Goal: Communication & Community: Share content

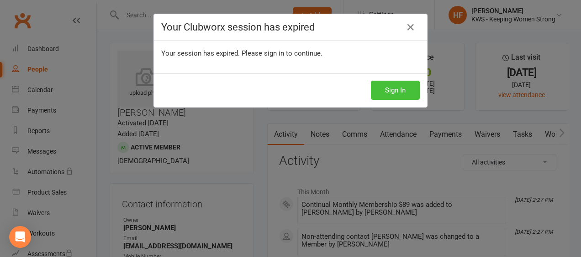
click at [392, 90] on button "Sign In" at bounding box center [395, 90] width 49 height 19
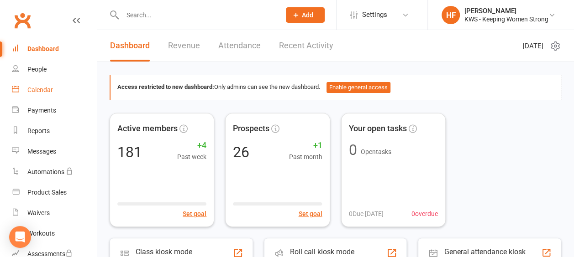
click at [43, 91] on div "Calendar" at bounding box center [40, 89] width 26 height 7
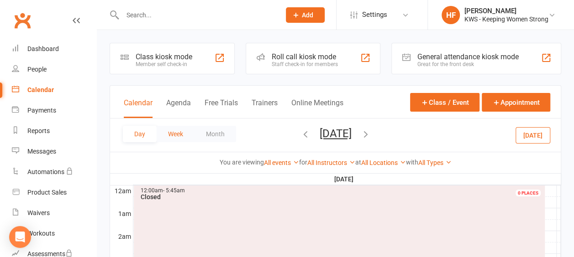
click at [175, 135] on button "Week" at bounding box center [176, 134] width 38 height 16
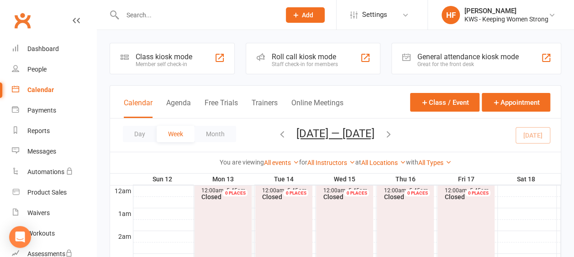
click at [392, 134] on icon "button" at bounding box center [388, 134] width 10 height 10
click at [139, 134] on button "Day" at bounding box center [140, 134] width 34 height 16
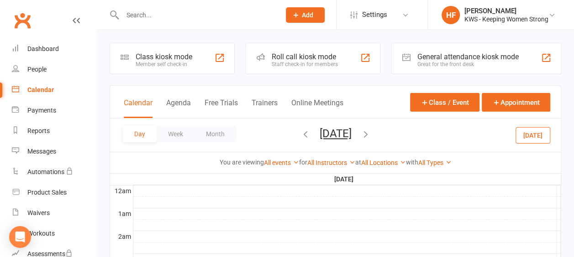
click at [371, 133] on icon "button" at bounding box center [366, 134] width 10 height 10
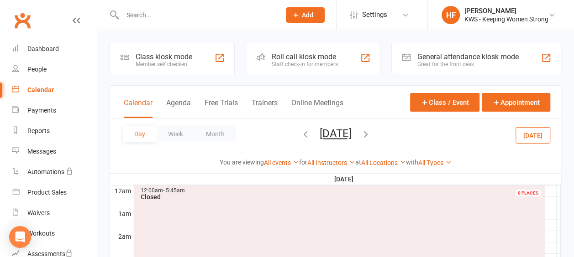
click at [371, 133] on icon "button" at bounding box center [366, 134] width 10 height 10
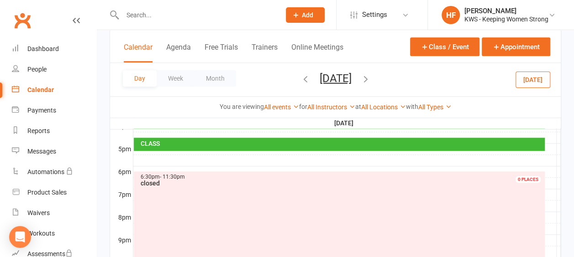
scroll to position [411, 0]
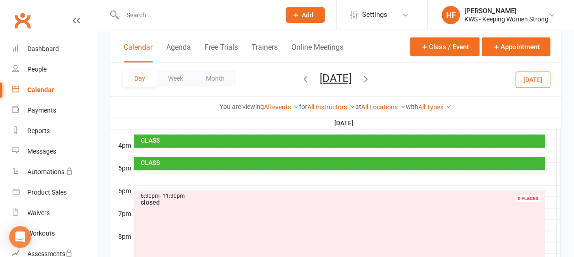
click at [145, 174] on div at bounding box center [346, 179] width 427 height 11
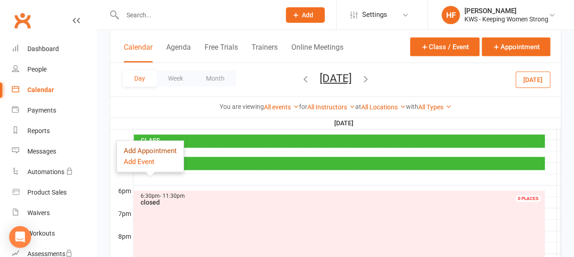
click at [166, 150] on button "Add Appointment" at bounding box center [150, 151] width 53 height 11
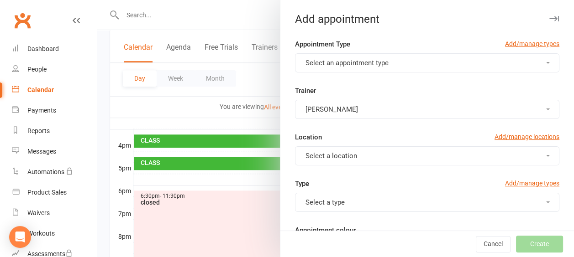
click at [536, 63] on button "Select an appointment type" at bounding box center [427, 62] width 264 height 19
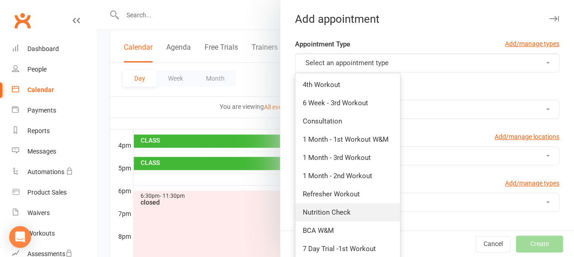
click at [334, 213] on span "Nutrition Check" at bounding box center [327, 213] width 48 height 8
type input "6:00pm"
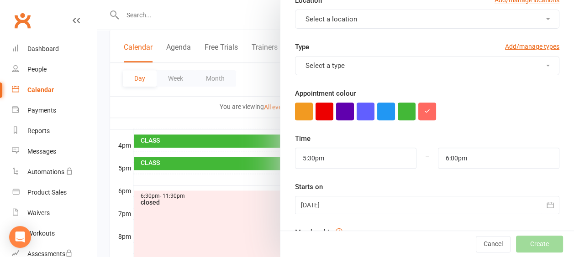
scroll to position [308, 0]
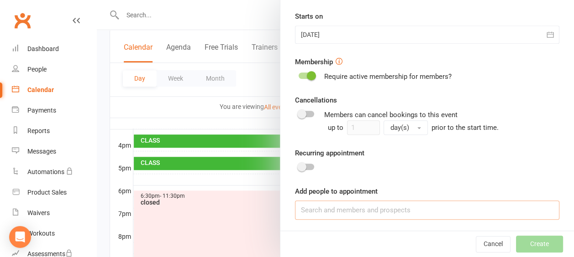
click at [314, 210] on input at bounding box center [427, 210] width 264 height 19
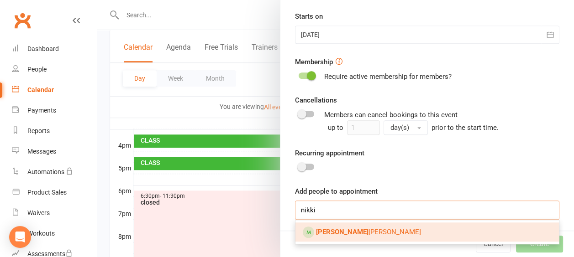
type input "nikki"
click at [338, 234] on span "Nikki McGarry" at bounding box center [368, 232] width 105 height 8
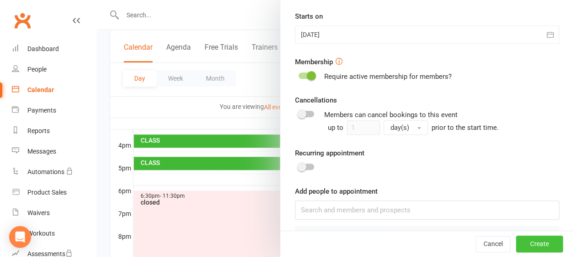
click at [529, 245] on button "Create" at bounding box center [539, 244] width 47 height 16
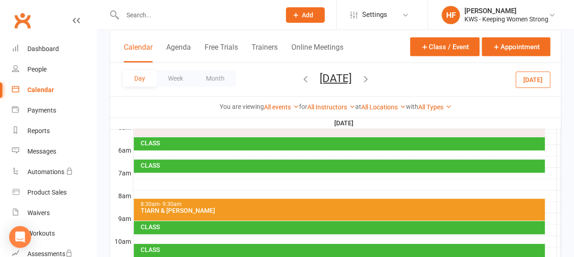
scroll to position [91, 0]
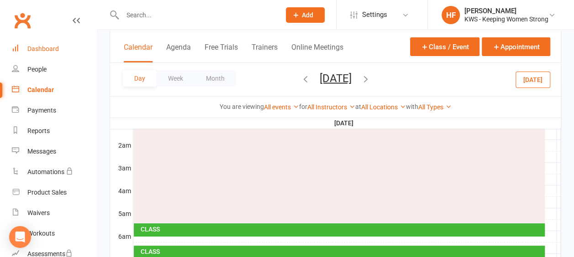
click at [46, 49] on div "Dashboard" at bounding box center [42, 48] width 31 height 7
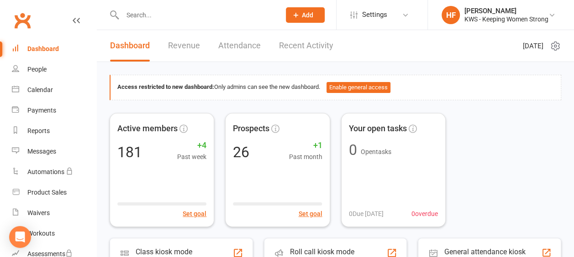
drag, startPoint x: 149, startPoint y: 14, endPoint x: 153, endPoint y: 8, distance: 6.8
click at [151, 12] on input "text" at bounding box center [197, 15] width 154 height 13
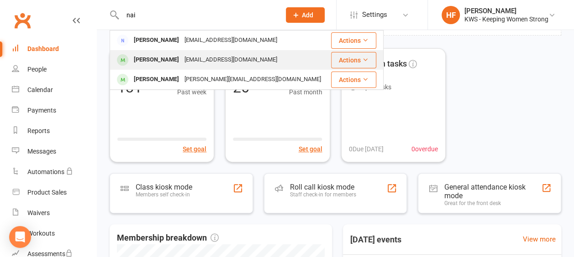
scroll to position [46, 0]
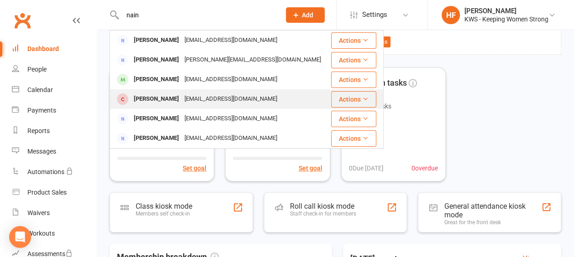
type input "nain"
click at [159, 98] on div "Naina Kaitharath" at bounding box center [156, 99] width 51 height 13
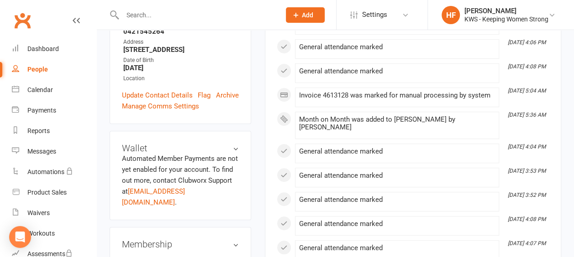
scroll to position [274, 0]
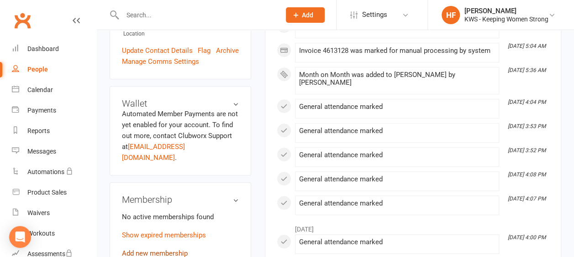
click at [176, 250] on link "Add new membership" at bounding box center [155, 254] width 66 height 8
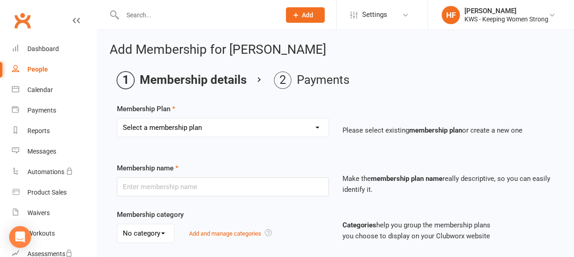
click at [319, 128] on select "Select a membership plan Create new Membership Plan Continual Monthly Membershi…" at bounding box center [222, 128] width 211 height 18
select select "2"
click at [117, 119] on select "Select a membership plan Create new Membership Plan Continual Monthly Membershi…" at bounding box center [222, 128] width 211 height 18
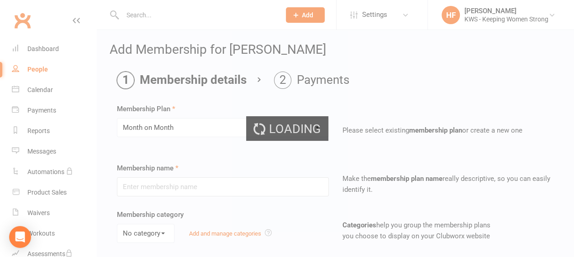
type input "Month on Month"
select select "0"
type input "1"
select select "2"
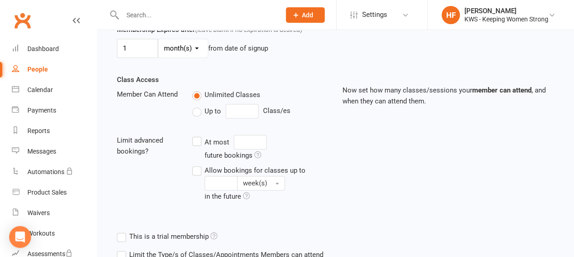
scroll to position [342, 0]
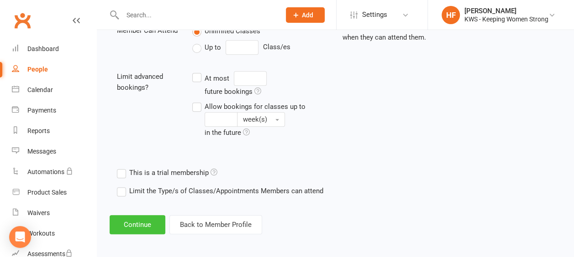
click at [144, 220] on button "Continue" at bounding box center [138, 224] width 56 height 19
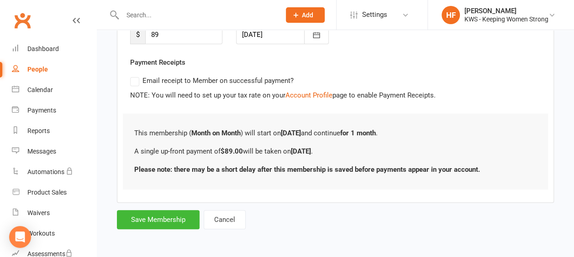
scroll to position [0, 0]
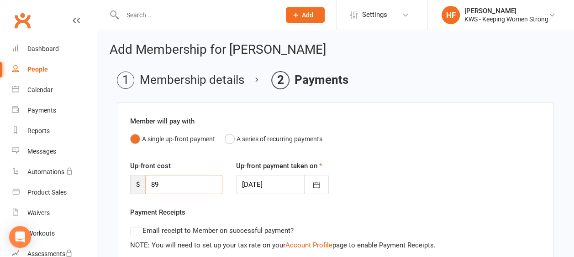
click at [160, 182] on input "89" at bounding box center [183, 184] width 77 height 19
type input "8"
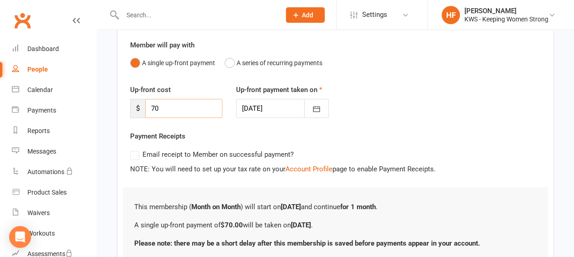
scroll to position [137, 0]
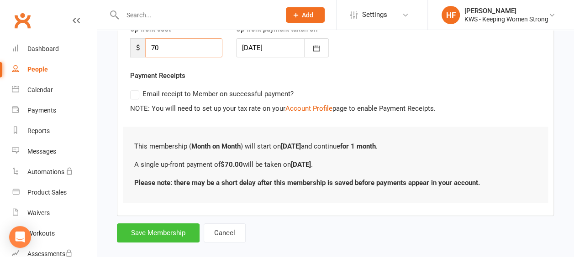
type input "70"
click at [160, 232] on button "Save Membership" at bounding box center [158, 233] width 83 height 19
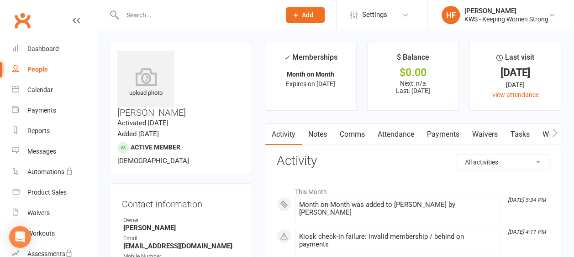
click at [162, 14] on input "text" at bounding box center [197, 15] width 154 height 13
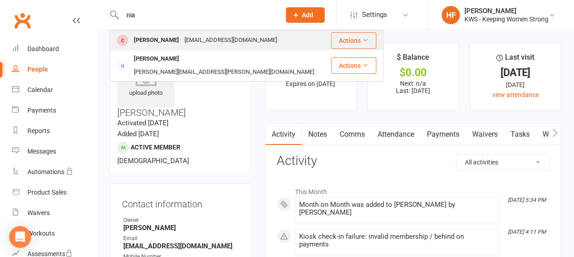
type input "nia"
click at [158, 38] on div "Nia Kaitharath" at bounding box center [156, 40] width 51 height 13
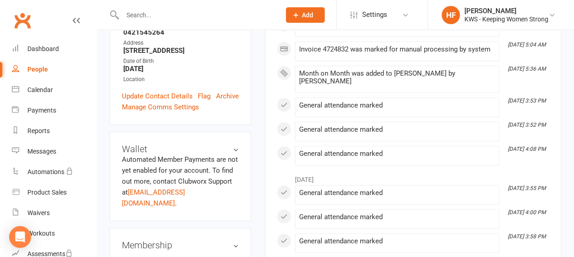
scroll to position [320, 0]
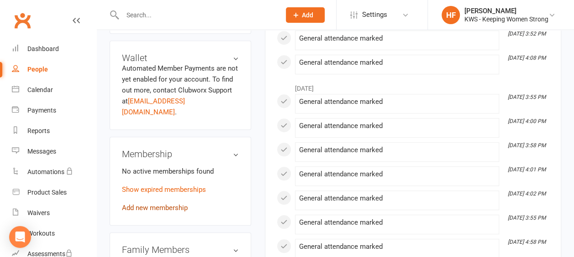
click at [164, 204] on link "Add new membership" at bounding box center [155, 208] width 66 height 8
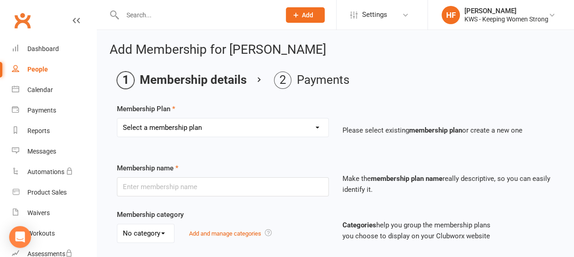
click at [317, 129] on select "Select a membership plan Create new Membership Plan Continual Monthly Membershi…" at bounding box center [222, 128] width 211 height 18
select select "2"
click at [117, 119] on select "Select a membership plan Create new Membership Plan Continual Monthly Membershi…" at bounding box center [222, 128] width 211 height 18
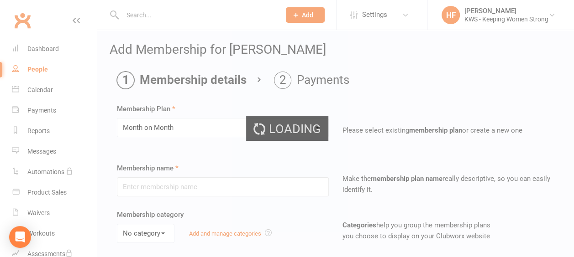
type input "Month on Month"
select select "0"
type input "1"
select select "2"
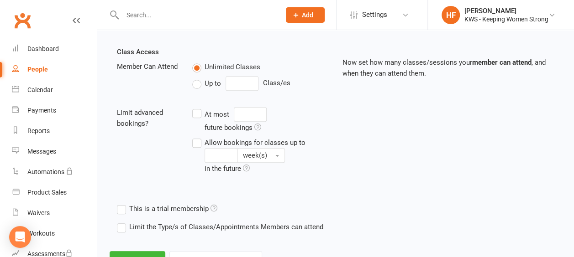
scroll to position [342, 0]
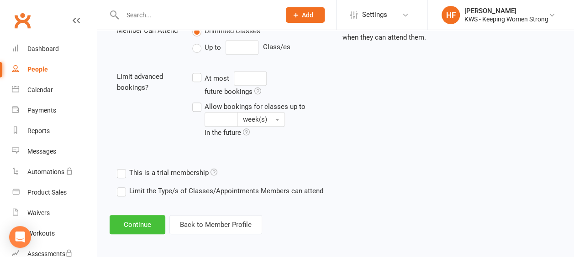
click at [137, 221] on button "Continue" at bounding box center [138, 224] width 56 height 19
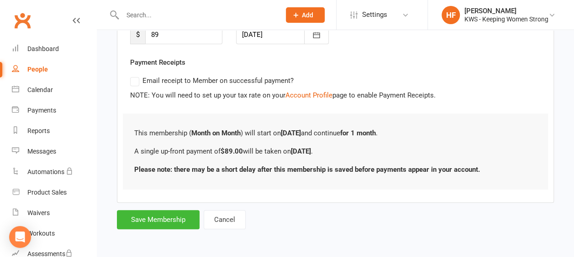
scroll to position [0, 0]
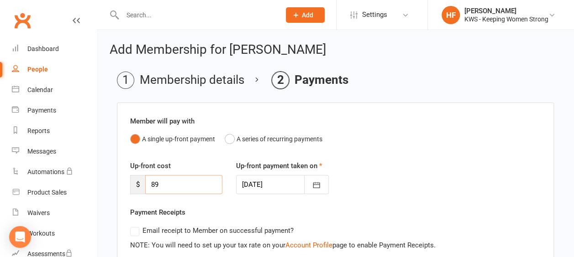
click at [158, 183] on input "89" at bounding box center [183, 184] width 77 height 19
type input "8"
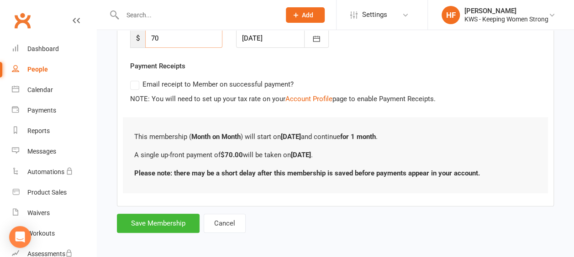
scroll to position [149, 0]
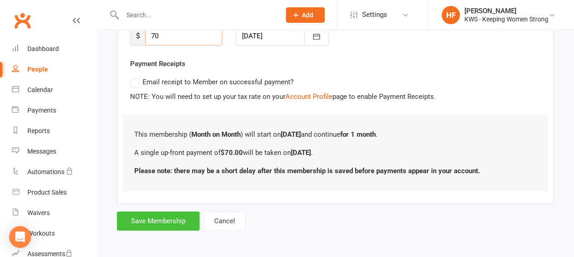
type input "70"
click at [167, 220] on button "Save Membership" at bounding box center [158, 221] width 83 height 19
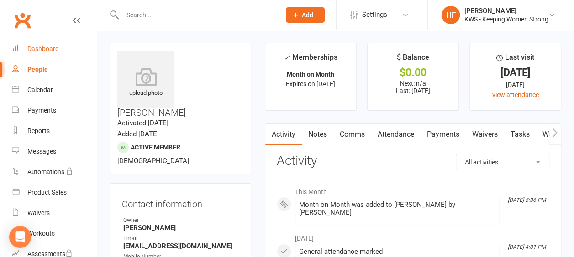
click at [50, 50] on div "Dashboard" at bounding box center [42, 48] width 31 height 7
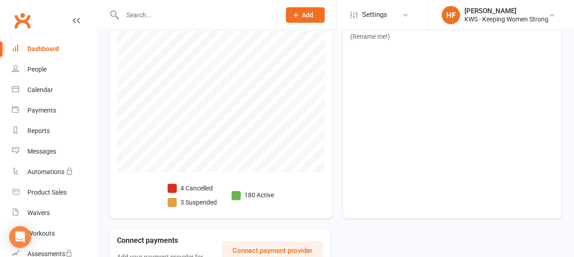
scroll to position [385, 0]
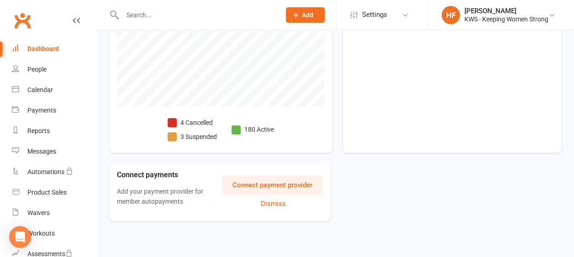
click at [194, 121] on li "4 Cancelled" at bounding box center [192, 123] width 49 height 10
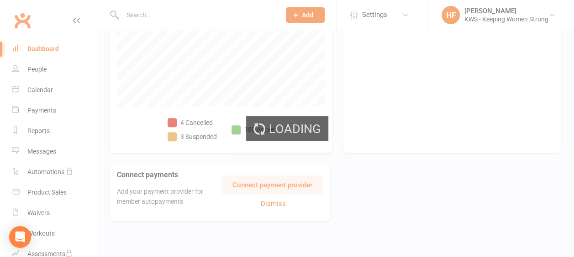
select select "no_trial"
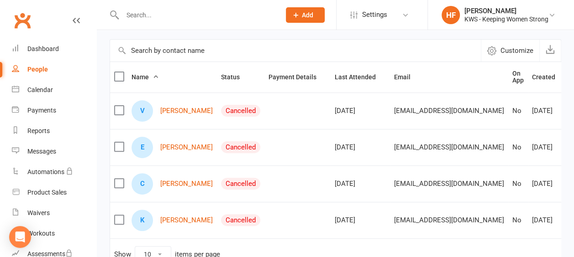
scroll to position [91, 0]
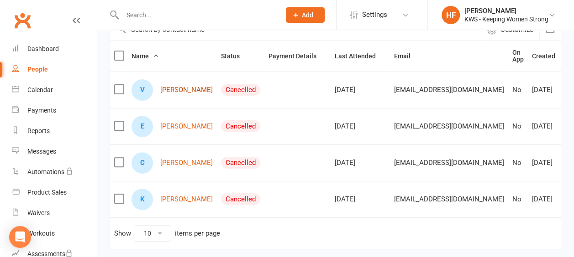
click at [175, 94] on link "[PERSON_NAME]" at bounding box center [186, 90] width 52 height 8
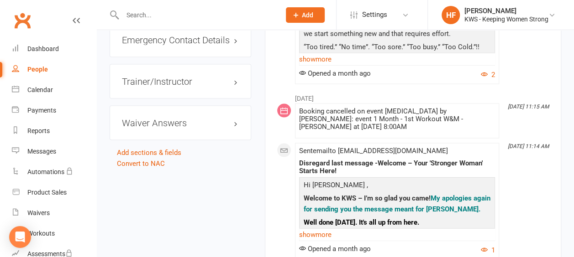
scroll to position [959, 0]
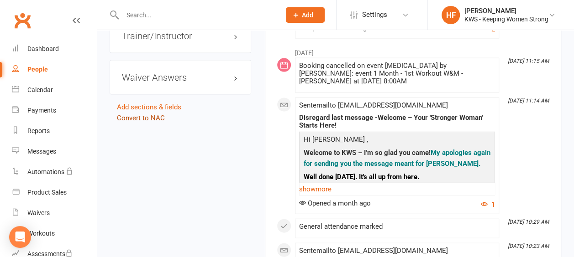
click at [133, 114] on link "Convert to NAC" at bounding box center [141, 118] width 48 height 8
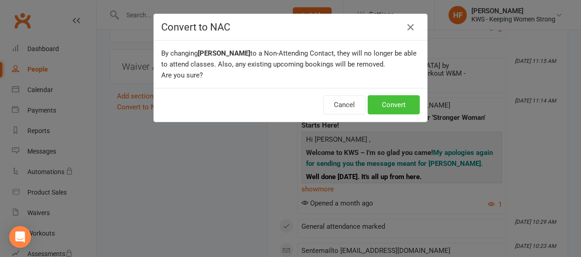
click at [385, 103] on button "Convert" at bounding box center [393, 104] width 52 height 19
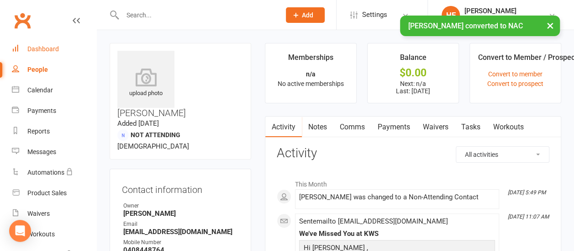
click at [42, 51] on div "Dashboard" at bounding box center [42, 48] width 31 height 7
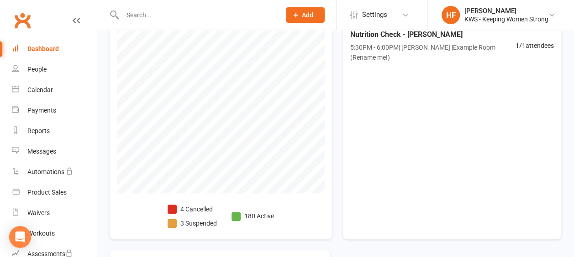
scroll to position [365, 0]
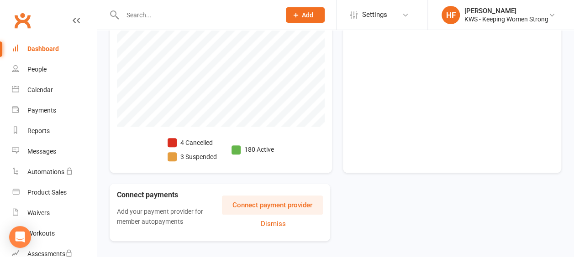
click at [175, 141] on span at bounding box center [172, 142] width 9 height 9
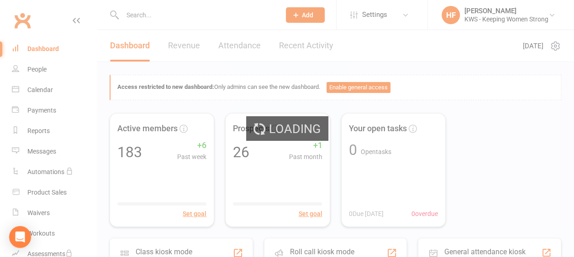
select select "no_trial"
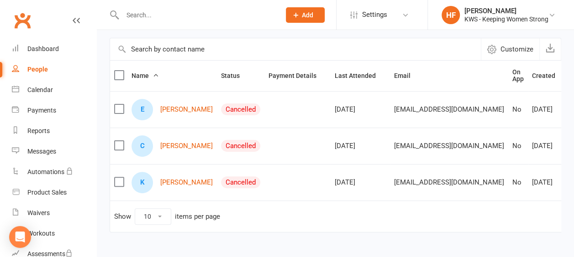
scroll to position [91, 0]
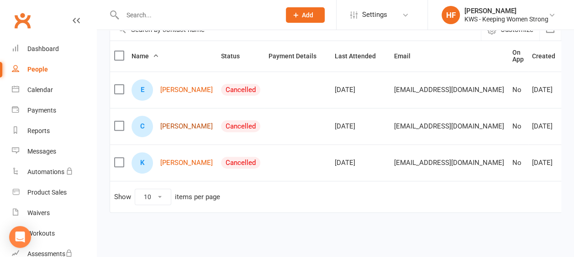
click at [169, 131] on link "Caera Staples" at bounding box center [186, 127] width 52 height 8
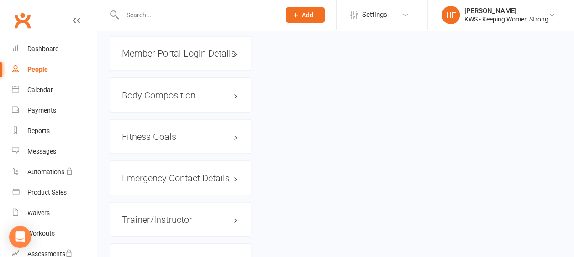
scroll to position [819, 0]
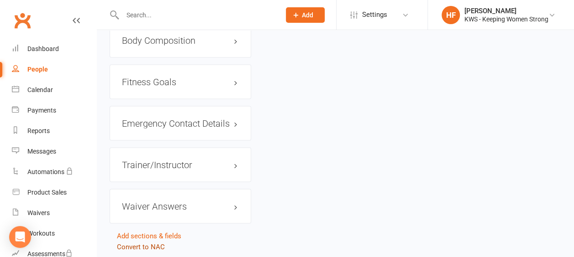
click at [137, 243] on link "Convert to NAC" at bounding box center [141, 247] width 48 height 8
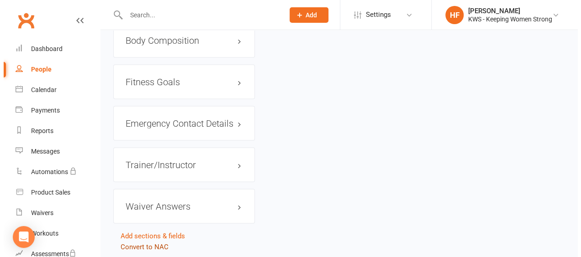
scroll to position [811, 0]
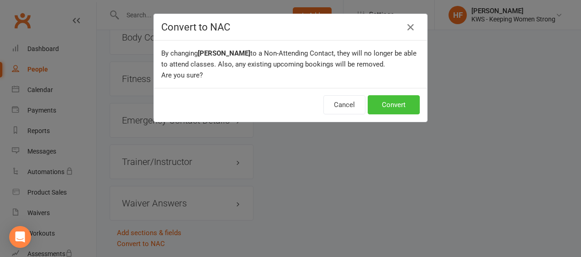
click at [398, 99] on button "Convert" at bounding box center [393, 104] width 52 height 19
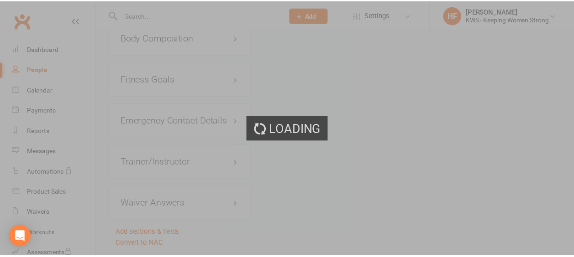
scroll to position [819, 0]
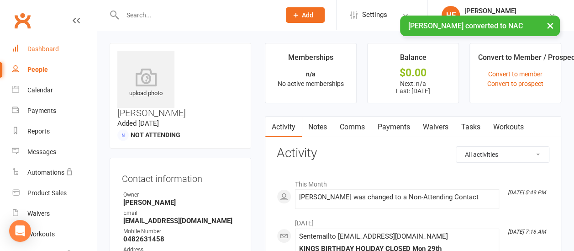
click at [50, 50] on div "Dashboard" at bounding box center [42, 48] width 31 height 7
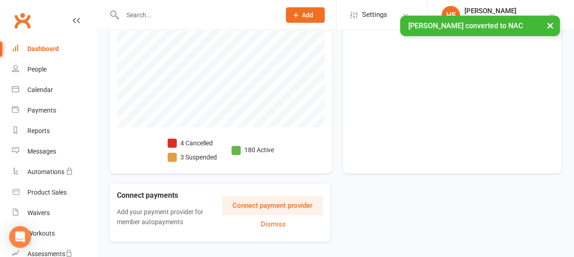
scroll to position [365, 0]
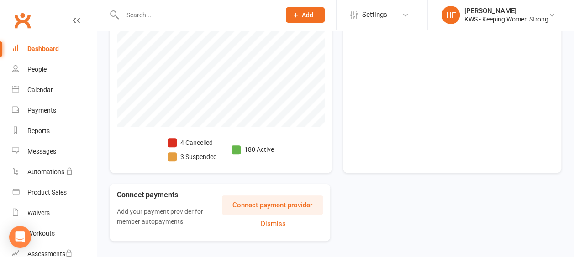
click at [173, 141] on span at bounding box center [172, 142] width 9 height 9
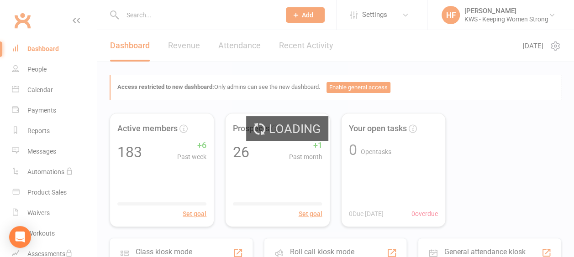
select select "no_trial"
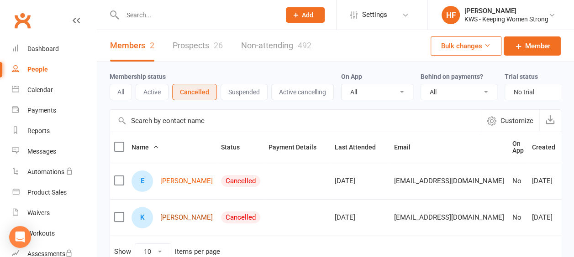
click at [178, 222] on link "Kirsten Staples" at bounding box center [186, 218] width 52 height 8
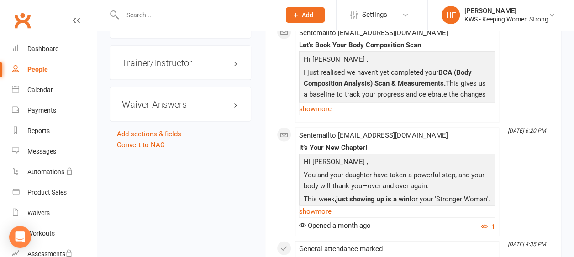
scroll to position [959, 0]
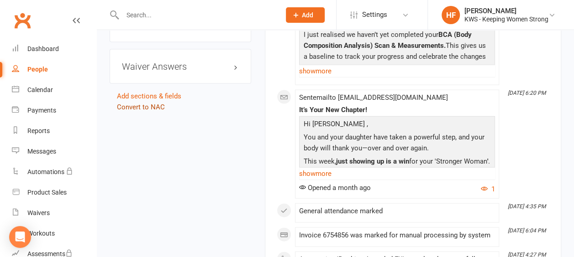
click at [136, 103] on link "Convert to NAC" at bounding box center [141, 107] width 48 height 8
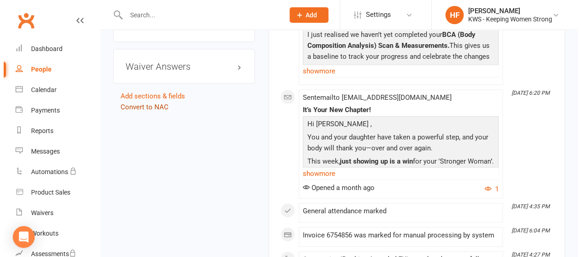
scroll to position [950, 0]
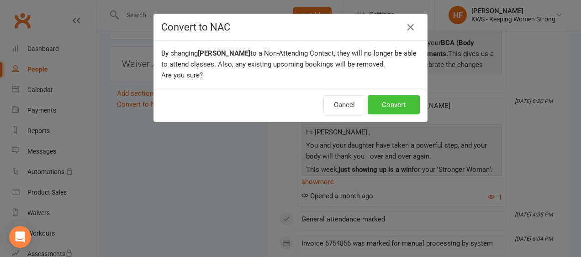
click at [386, 108] on button "Convert" at bounding box center [393, 104] width 52 height 19
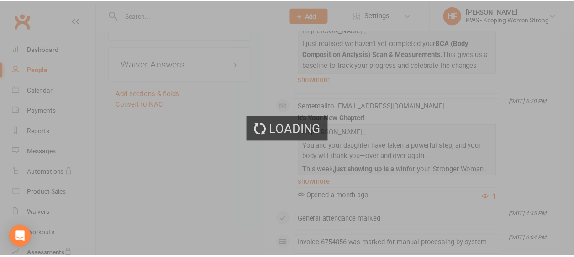
scroll to position [959, 0]
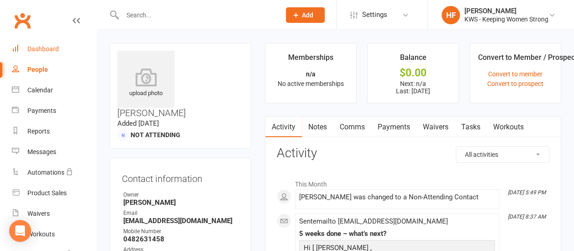
click at [40, 49] on div "Dashboard" at bounding box center [42, 48] width 31 height 7
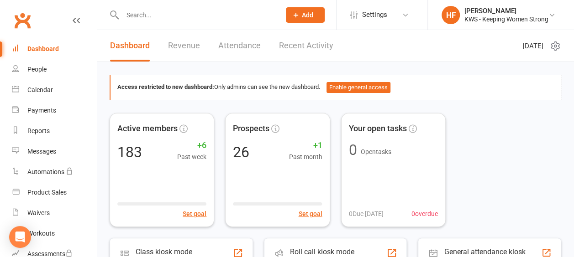
click at [158, 15] on input "text" at bounding box center [197, 15] width 154 height 13
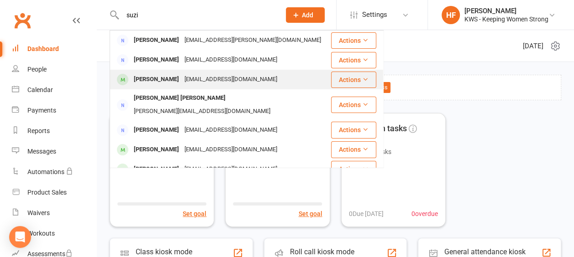
type input "suzi"
click at [164, 80] on div "Suzie Amoroso" at bounding box center [156, 79] width 51 height 13
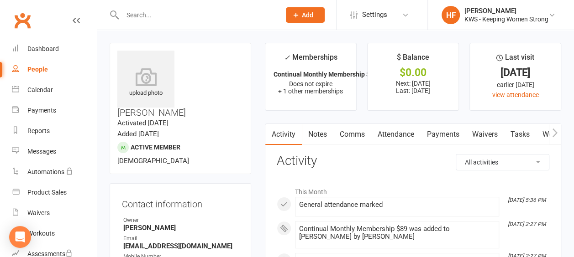
scroll to position [46, 0]
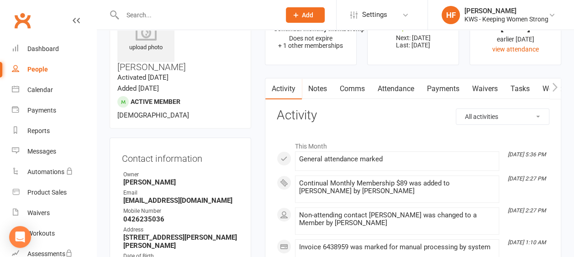
click at [354, 89] on link "Comms" at bounding box center [352, 89] width 38 height 21
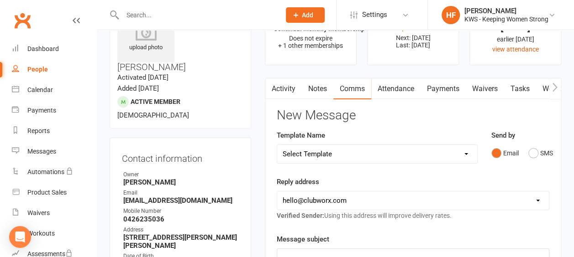
click at [469, 155] on select "Select Template [Email] KWS RENEWAL [Email] 1st WO CONFIRMATION [Email] 4 Week …" at bounding box center [377, 154] width 200 height 18
click at [288, 89] on link "Activity" at bounding box center [283, 89] width 37 height 21
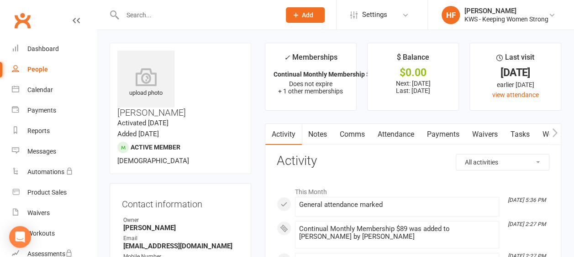
click at [355, 135] on link "Comms" at bounding box center [352, 134] width 38 height 21
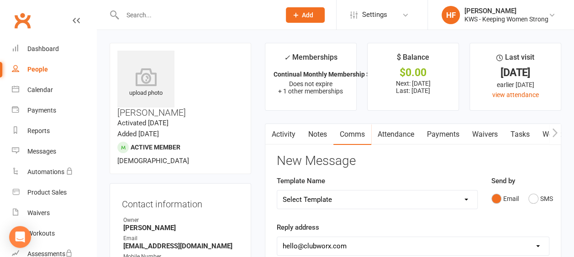
click at [466, 199] on select "Select Template [Email] KWS RENEWAL [Email] 1st WO CONFIRMATION [Email] 4 Week …" at bounding box center [377, 200] width 200 height 18
select select "26"
click at [277, 191] on select "Select Template [Email] KWS RENEWAL [Email] 1st WO CONFIRMATION [Email] 4 Week …" at bounding box center [377, 200] width 200 height 18
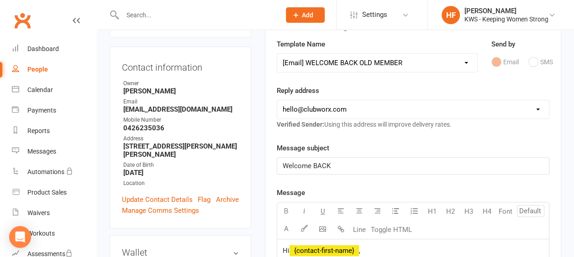
scroll to position [228, 0]
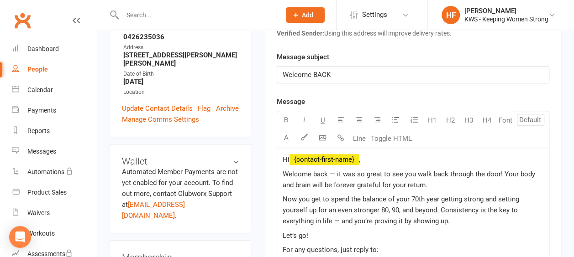
click at [333, 181] on span "Welcome back — it was so great to see you walk back through the door! Your body…" at bounding box center [410, 179] width 254 height 19
drag, startPoint x: 472, startPoint y: 182, endPoint x: 428, endPoint y: 182, distance: 43.4
click at [428, 182] on span "Welcome back — it was so great to see you walk back through the door! Your body…" at bounding box center [410, 179] width 254 height 19
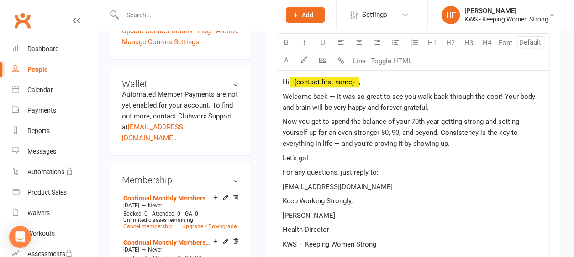
scroll to position [320, 0]
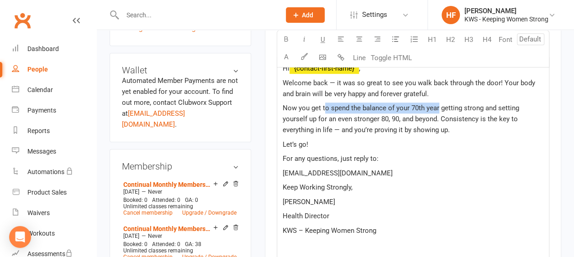
drag, startPoint x: 324, startPoint y: 106, endPoint x: 437, endPoint y: 107, distance: 112.7
click at [437, 107] on span "Now you get to spend the balance of your 70th year getting strong and setting y…" at bounding box center [402, 119] width 238 height 30
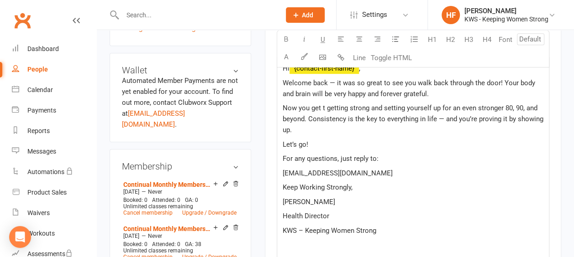
click at [310, 105] on span "Now you get t getting strong and setting yourself up for an even stronger 80, 9…" at bounding box center [414, 119] width 262 height 30
click at [336, 105] on span "Now you can get t getting strong and setting yourself up for an even stronger 8…" at bounding box center [411, 119] width 257 height 30
click at [285, 113] on span "Now you can get back to getting strong and setting yourself up for an even stro…" at bounding box center [413, 119] width 260 height 30
click at [297, 116] on span "Now you can get back to getting strong and setting yourself up for an even stro…" at bounding box center [413, 119] width 260 height 30
drag, startPoint x: 491, startPoint y: 118, endPoint x: 326, endPoint y: 130, distance: 165.7
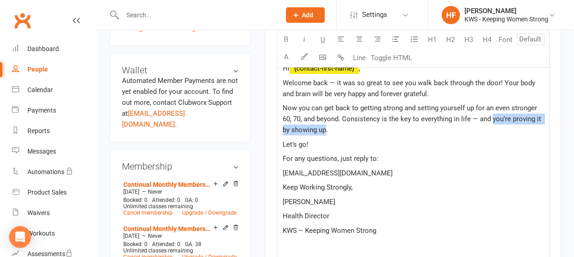
click at [326, 130] on span "Now you can get back to getting strong and setting yourself up for an even stro…" at bounding box center [413, 119] width 260 height 30
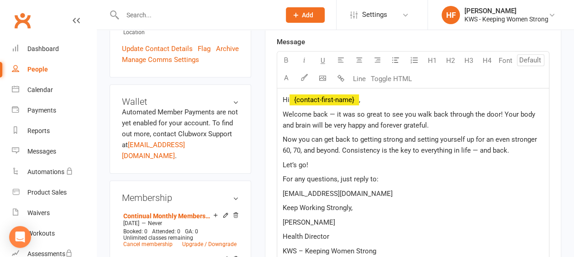
scroll to position [274, 0]
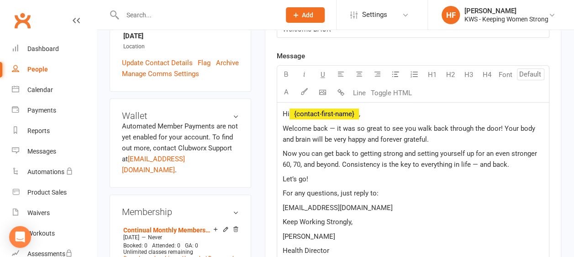
click at [400, 152] on span "Now you can get back to getting strong and setting yourself up for an even stro…" at bounding box center [411, 159] width 256 height 19
click at [540, 152] on span "Now you can get back to getting stronger and setting yourself up for an even st…" at bounding box center [414, 159] width 262 height 19
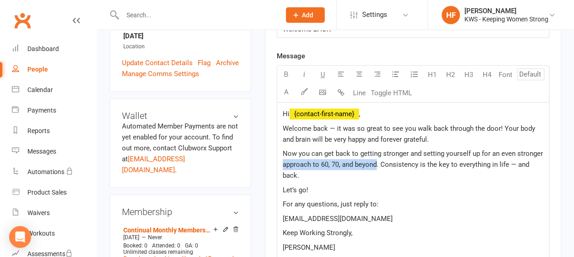
drag, startPoint x: 376, startPoint y: 162, endPoint x: 279, endPoint y: 163, distance: 97.2
click at [279, 163] on div "Hi ﻿ {contact-first-name} , Welcome back — it was so great to see you walk back…" at bounding box center [413, 210] width 272 height 215
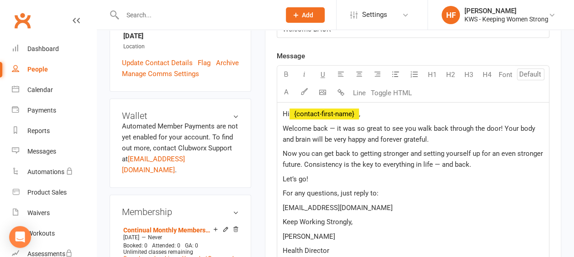
click at [452, 161] on span "Now you can get back to getting stronger and setting yourself up for an even st…" at bounding box center [414, 159] width 262 height 19
click at [304, 161] on span "Now you can get back to getting stronger and setting yourself up for an even st…" at bounding box center [414, 159] width 262 height 19
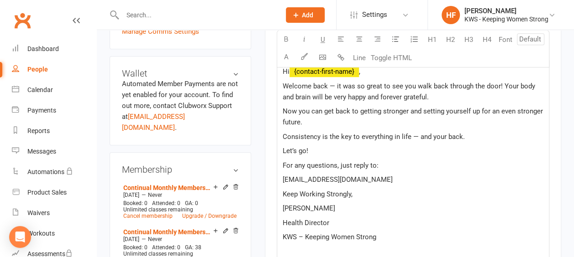
scroll to position [365, 0]
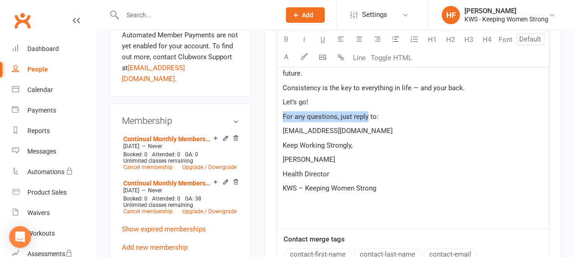
drag, startPoint x: 367, startPoint y: 113, endPoint x: 279, endPoint y: 114, distance: 87.6
click at [279, 114] on div "Hi ﻿ {contact-first-name} , Welcome back — it was so great to see you walk back…" at bounding box center [413, 120] width 272 height 218
click at [285, 41] on icon "button" at bounding box center [286, 39] width 7 height 7
drag, startPoint x: 442, startPoint y: 140, endPoint x: 407, endPoint y: 150, distance: 37.1
click at [442, 140] on p "Keep Working Strongly," at bounding box center [413, 145] width 261 height 11
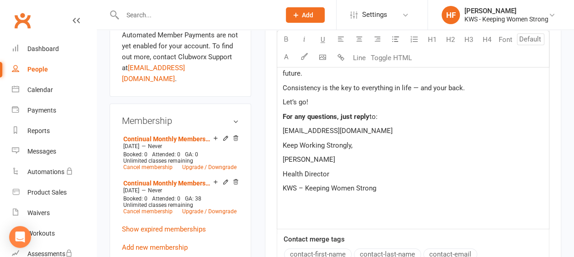
click at [381, 186] on p "KWS – Keeping Women Strong" at bounding box center [413, 188] width 261 height 11
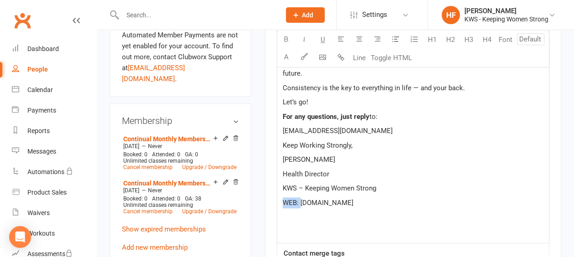
drag, startPoint x: 299, startPoint y: 199, endPoint x: 277, endPoint y: 202, distance: 21.6
click at [278, 202] on div "Hi ﻿ {contact-first-name} , Welcome back — it was so great to see you walk back…" at bounding box center [413, 127] width 272 height 232
click at [287, 38] on icon "button" at bounding box center [286, 39] width 7 height 7
click at [448, 181] on div "Hi ﻿ {contact-first-name} , Welcome back — it was so great to see you walk back…" at bounding box center [413, 127] width 272 height 232
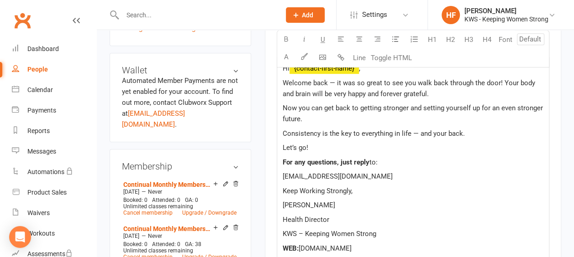
scroll to position [274, 0]
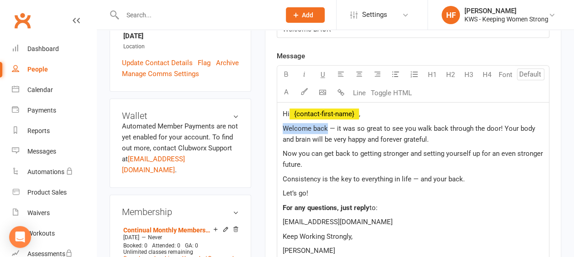
drag, startPoint x: 327, startPoint y: 125, endPoint x: 259, endPoint y: 126, distance: 67.6
click at [259, 126] on main "✓ Memberships Continual Monthly Membership $89 Does not expire + 1 other member…" at bounding box center [413, 154] width 310 height 771
click at [288, 73] on icon "button" at bounding box center [286, 74] width 7 height 7
click at [495, 203] on p "For any questions, just reply to:" at bounding box center [413, 208] width 261 height 11
click at [516, 127] on span "— it was so great to see you walk back through the door! Your body and brain wi…" at bounding box center [409, 134] width 252 height 19
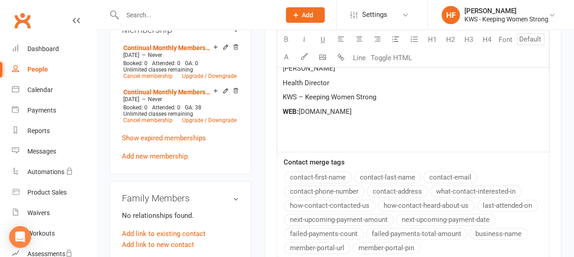
scroll to position [685, 0]
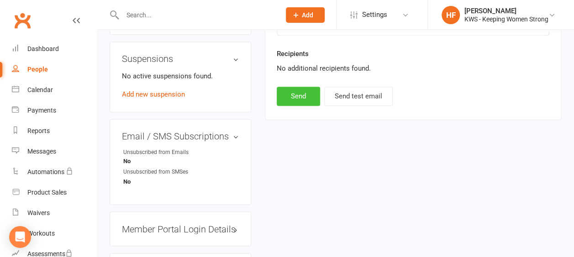
click at [298, 91] on button "Send" at bounding box center [298, 96] width 43 height 19
select select
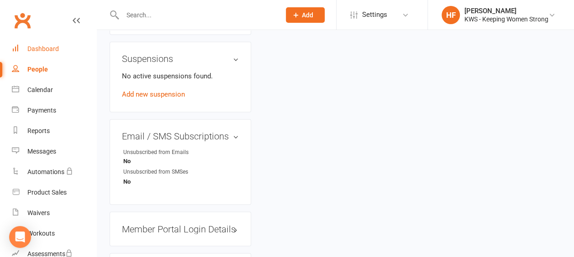
click at [50, 51] on div "Dashboard" at bounding box center [42, 48] width 31 height 7
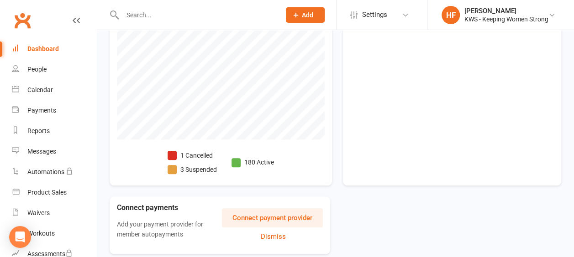
scroll to position [385, 0]
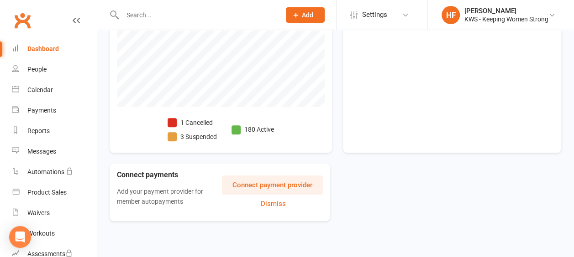
click at [173, 121] on span at bounding box center [172, 122] width 9 height 9
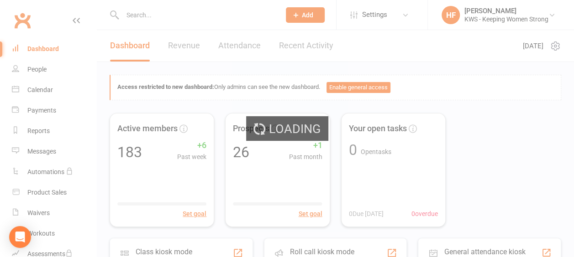
select select "no_trial"
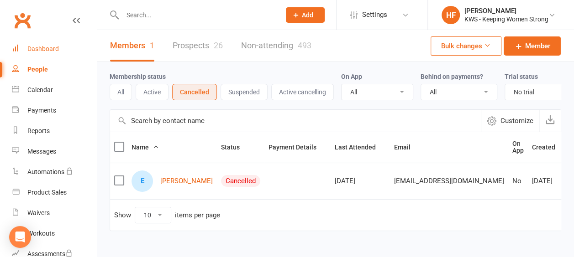
click at [45, 51] on div "Dashboard" at bounding box center [42, 48] width 31 height 7
